Goal: Task Accomplishment & Management: Manage account settings

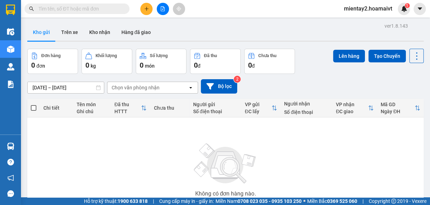
click at [130, 88] on div "Chọn văn phòng nhận" at bounding box center [136, 87] width 48 height 7
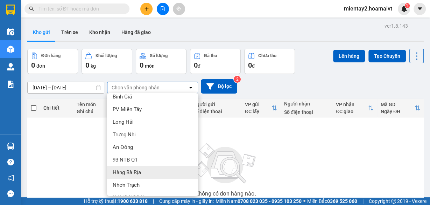
scroll to position [67, 0]
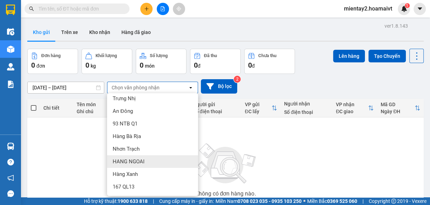
click at [127, 164] on span "HANG NGOAI" at bounding box center [129, 161] width 32 height 7
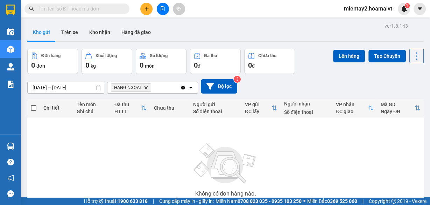
scroll to position [57, 0]
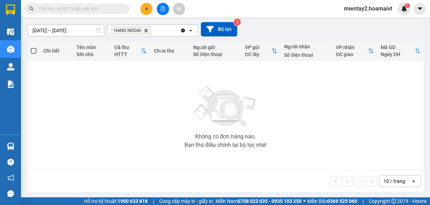
click at [393, 183] on div "10 / trang" at bounding box center [395, 181] width 22 height 7
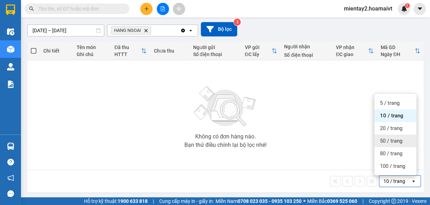
click at [395, 141] on span "50 / trang" at bounding box center [391, 140] width 22 height 7
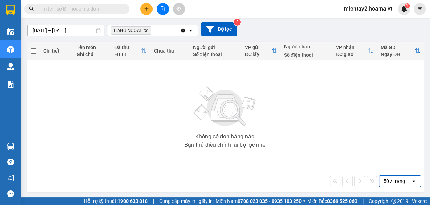
click at [146, 32] on icon "Delete" at bounding box center [146, 30] width 4 height 4
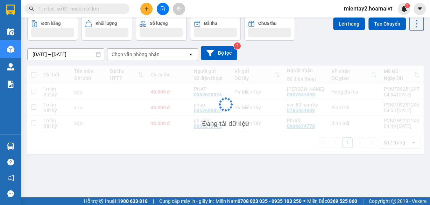
scroll to position [32, 0]
